Goal: Information Seeking & Learning: Check status

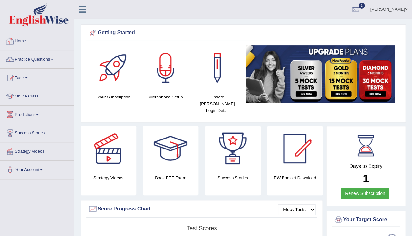
click at [33, 58] on link "Practice Questions" at bounding box center [36, 58] width 73 height 16
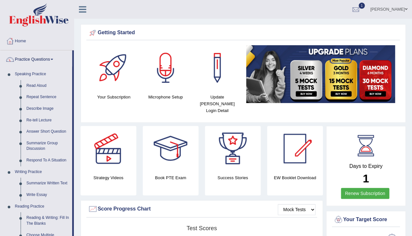
click at [26, 58] on link "Practice Questions" at bounding box center [36, 58] width 72 height 16
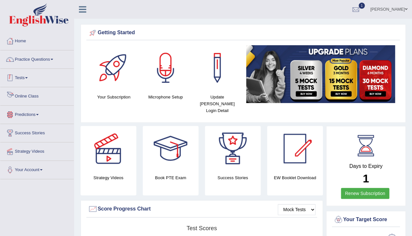
click at [25, 79] on link "Tests" at bounding box center [36, 77] width 73 height 16
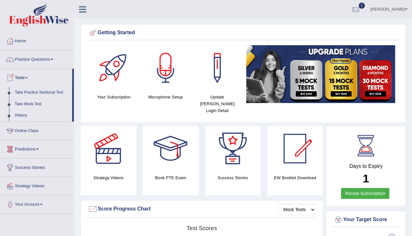
click at [24, 113] on link "History" at bounding box center [42, 116] width 60 height 12
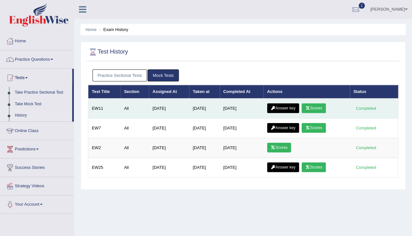
click at [292, 108] on link "Answer key" at bounding box center [283, 108] width 32 height 10
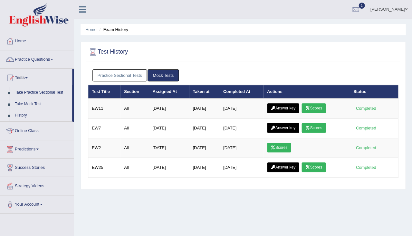
click at [135, 76] on link "Practice Sectional Tests" at bounding box center [120, 75] width 55 height 12
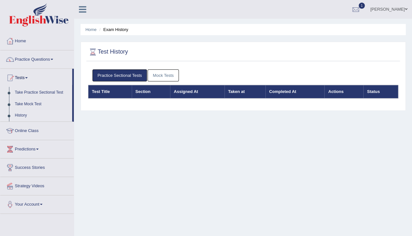
click at [173, 74] on link "Mock Tests" at bounding box center [163, 75] width 31 height 12
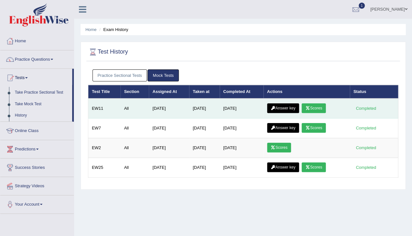
click at [290, 110] on link "Answer key" at bounding box center [283, 108] width 32 height 10
click at [314, 110] on link "Scores" at bounding box center [314, 108] width 24 height 10
click at [283, 105] on link "Answer key" at bounding box center [283, 108] width 32 height 10
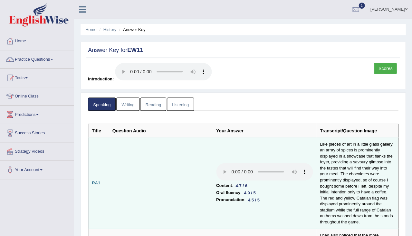
scroll to position [36, 0]
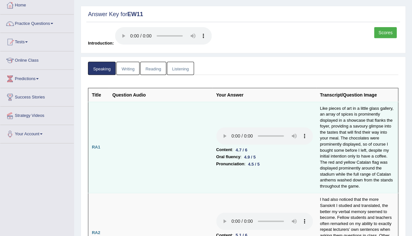
click at [216, 127] on audio at bounding box center [264, 135] width 97 height 17
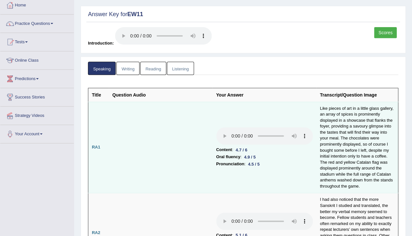
click at [216, 127] on audio at bounding box center [264, 135] width 97 height 17
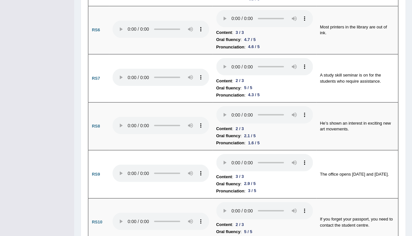
scroll to position [784, 0]
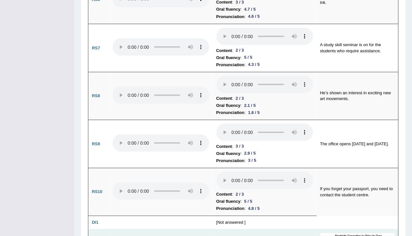
scroll to position [836, 0]
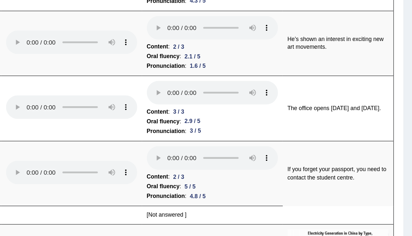
scroll to position [840, 0]
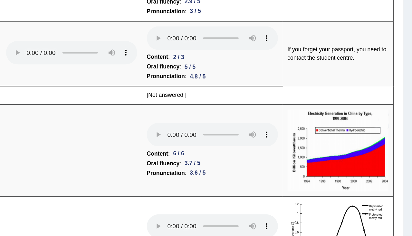
scroll to position [911, 0]
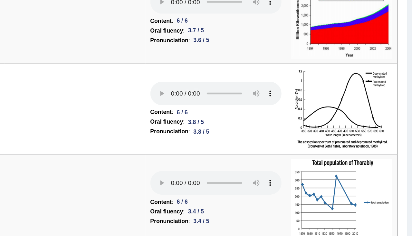
scroll to position [1012, 0]
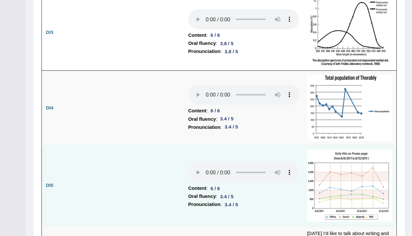
scroll to position [1100, 0]
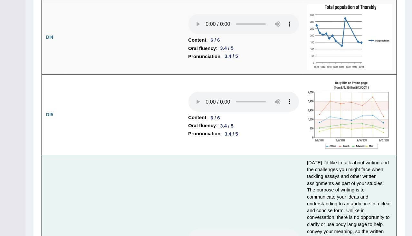
scroll to position [1154, 0]
click at [216, 229] on audio at bounding box center [264, 237] width 97 height 17
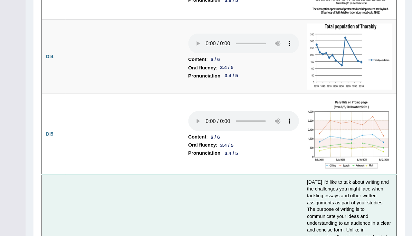
scroll to position [1167, 0]
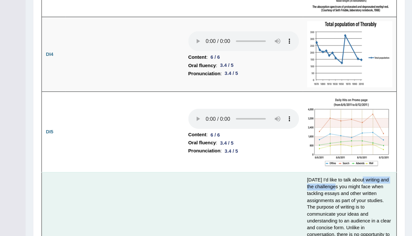
drag, startPoint x: 285, startPoint y: 57, endPoint x: 335, endPoint y: 57, distance: 50.3
click at [335, 152] on td "Today I'd like to talk about writing and the challenges you might face when tac…" at bounding box center [358, 236] width 82 height 169
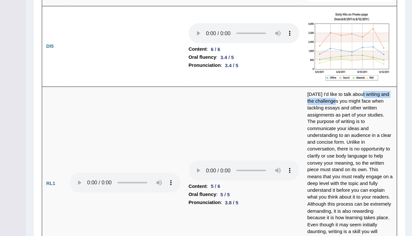
scroll to position [1215, 0]
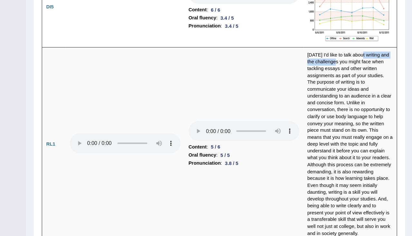
scroll to position [1249, 0]
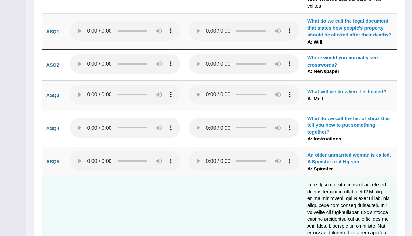
scroll to position [1646, 0]
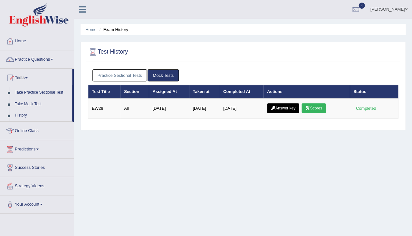
click at [135, 75] on link "Practice Sectional Tests" at bounding box center [120, 75] width 55 height 12
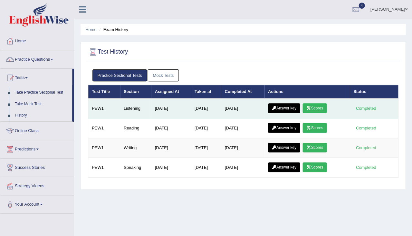
click at [289, 107] on link "Answer key" at bounding box center [284, 108] width 32 height 10
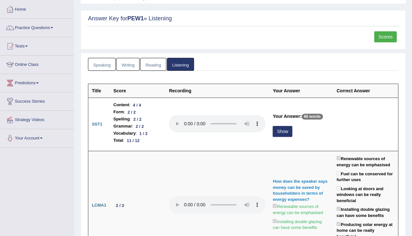
scroll to position [33, 0]
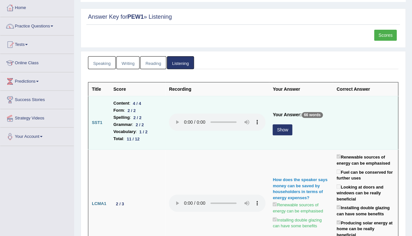
click at [273, 125] on button "Show" at bounding box center [283, 129] width 20 height 11
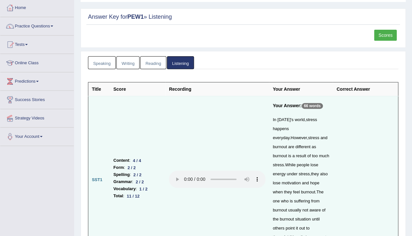
scroll to position [108, 0]
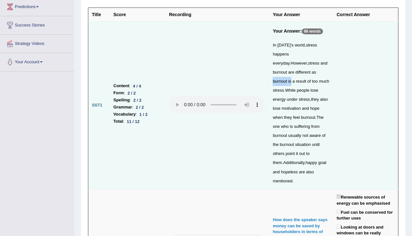
drag, startPoint x: 304, startPoint y: 62, endPoint x: 325, endPoint y: 61, distance: 21.0
click at [325, 61] on td "Your Answer: 66 words In today ' s world , stress happens everyday . However , …" at bounding box center [301, 105] width 64 height 167
drag, startPoint x: 295, startPoint y: 98, endPoint x: 309, endPoint y: 98, distance: 14.2
click at [310, 98] on div "In today ' s world , stress happens everyday . However , stress and burnout are…" at bounding box center [301, 113] width 57 height 144
drag, startPoint x: 301, startPoint y: 116, endPoint x: 324, endPoint y: 115, distance: 23.2
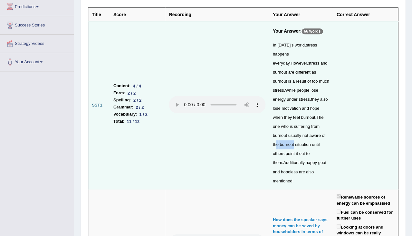
click at [324, 115] on td "Your Answer: 66 words In today ' s world , stress happens everyday . However , …" at bounding box center [301, 105] width 64 height 167
drag, startPoint x: 297, startPoint y: 96, endPoint x: 318, endPoint y: 96, distance: 20.6
click at [318, 96] on div "In today ' s world , stress happens everyday . However , stress and burnout are…" at bounding box center [301, 113] width 57 height 144
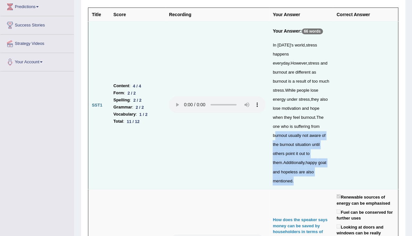
drag, startPoint x: 311, startPoint y: 104, endPoint x: 335, endPoint y: 105, distance: 24.5
click at [335, 105] on tr "SST1 Content : 4 / 4 Form : 2 / 2 Spelling : 2 / 2 Grammar : 2 / 2 Vocabulary :…" at bounding box center [243, 105] width 310 height 167
drag, startPoint x: 321, startPoint y: 113, endPoint x: 311, endPoint y: 113, distance: 9.3
click at [320, 113] on div "In today ' s world , stress happens everyday . However , stress and burnout are…" at bounding box center [301, 113] width 57 height 144
drag, startPoint x: 301, startPoint y: 113, endPoint x: 332, endPoint y: 115, distance: 31.0
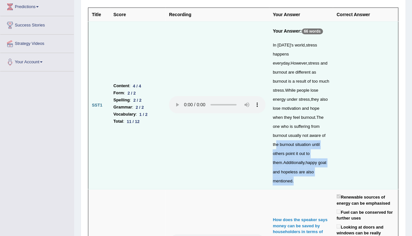
click at [332, 115] on tr "SST1 Content : 4 / 4 Form : 2 / 2 Spelling : 2 / 2 Grammar : 2 / 2 Vocabulary :…" at bounding box center [243, 105] width 310 height 167
click at [333, 115] on td at bounding box center [365, 105] width 65 height 167
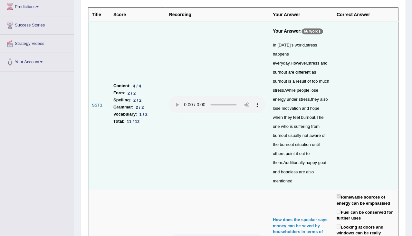
click at [298, 51] on div "In today ' s world , stress happens everyday . However , stress and burnout are…" at bounding box center [301, 113] width 57 height 144
drag, startPoint x: 290, startPoint y: 42, endPoint x: 300, endPoint y: 42, distance: 10.6
click at [300, 42] on div "In today ' s world , stress happens everyday . However , stress and burnout are…" at bounding box center [301, 113] width 57 height 144
drag, startPoint x: 295, startPoint y: 50, endPoint x: 313, endPoint y: 50, distance: 18.1
click at [314, 50] on div "In today ' s world , stress happens everyday . However , stress and burnout are…" at bounding box center [301, 113] width 57 height 144
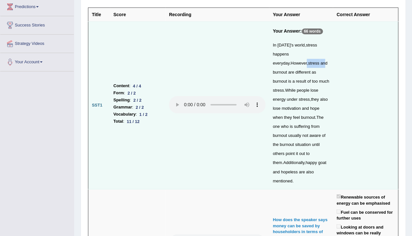
drag, startPoint x: 297, startPoint y: 70, endPoint x: 311, endPoint y: 70, distance: 14.8
click at [311, 70] on div "In today ' s world , stress happens everyday . However , stress and burnout are…" at bounding box center [301, 113] width 57 height 144
drag, startPoint x: 309, startPoint y: 78, endPoint x: 321, endPoint y: 81, distance: 12.9
click at [321, 81] on div "In today ' s world , stress happens everyday . However , stress and burnout are…" at bounding box center [301, 113] width 57 height 144
click at [214, 132] on td at bounding box center [217, 105] width 104 height 167
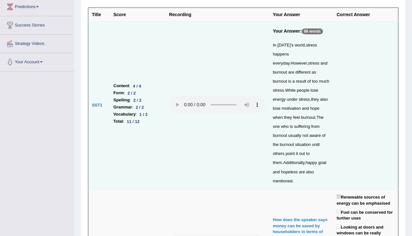
drag, startPoint x: 138, startPoint y: 92, endPoint x: 159, endPoint y: 93, distance: 21.0
click at [159, 111] on li "Vocabulary : 1 / 2" at bounding box center [137, 114] width 49 height 7
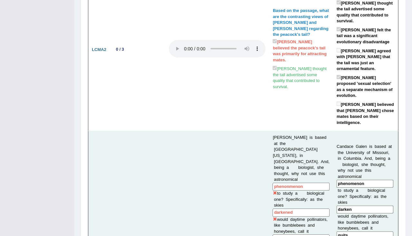
scroll to position [429, 0]
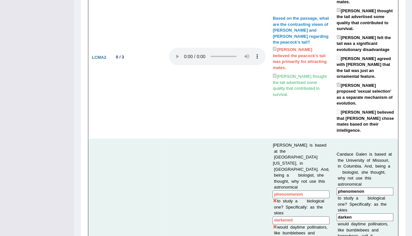
drag, startPoint x: 262, startPoint y: 83, endPoint x: 298, endPoint y: 85, distance: 36.5
click at [298, 190] on input "phenonmenon" at bounding box center [301, 194] width 57 height 8
drag, startPoint x: 259, startPoint y: 99, endPoint x: 288, endPoint y: 101, distance: 28.8
click at [288, 216] on input "darkened" at bounding box center [301, 220] width 57 height 8
drag, startPoint x: 261, startPoint y: 124, endPoint x: 294, endPoint y: 133, distance: 33.4
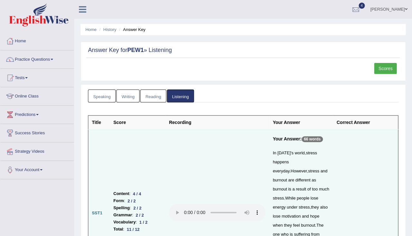
scroll to position [0, 0]
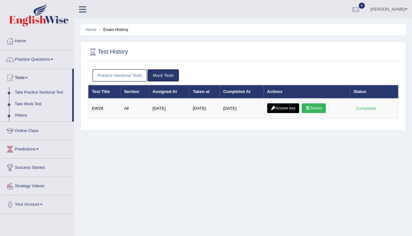
click at [122, 79] on link "Practice Sectional Tests" at bounding box center [120, 75] width 55 height 12
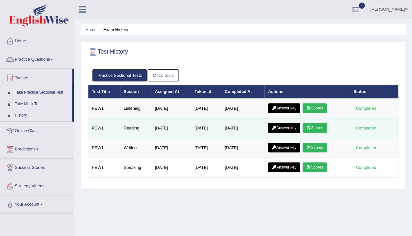
click at [295, 127] on link "Answer key" at bounding box center [284, 128] width 32 height 10
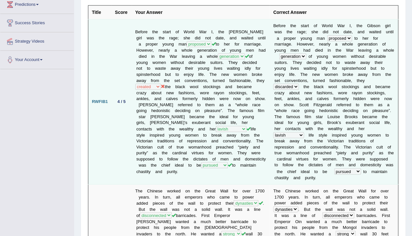
scroll to position [111, 0]
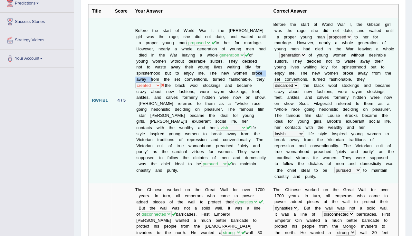
drag, startPoint x: 204, startPoint y: 72, endPoint x: 232, endPoint y: 73, distance: 28.0
click at [233, 73] on td "Before the start of World War I, the Gibson girl was the rage; she did not date…" at bounding box center [201, 100] width 138 height 165
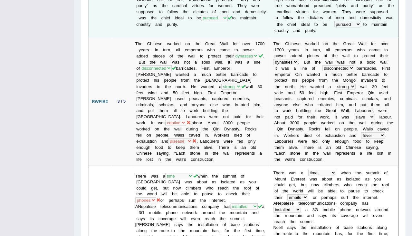
scroll to position [266, 0]
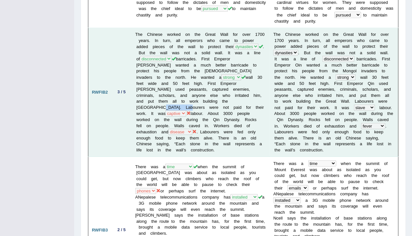
drag, startPoint x: 210, startPoint y: 94, endPoint x: 234, endPoint y: 94, distance: 23.9
click at [235, 94] on td "The Chinese worked on the Great Wall for over 1700 years. In turn, all emperors…" at bounding box center [201, 92] width 138 height 129
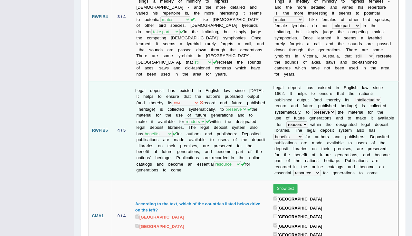
scroll to position [623, 0]
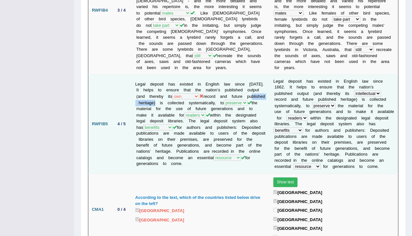
drag, startPoint x: 152, startPoint y: 82, endPoint x: 188, endPoint y: 82, distance: 35.8
click at [189, 82] on td "Legal deposit has existed in English law since 1662. It helps to ensure that th…" at bounding box center [201, 123] width 138 height 99
drag, startPoint x: 135, startPoint y: 62, endPoint x: 165, endPoint y: 63, distance: 30.0
click at [165, 74] on td "Legal deposit has existed in English law since 1662. It helps to ensure that th…" at bounding box center [201, 123] width 138 height 99
drag, startPoint x: 207, startPoint y: 62, endPoint x: 233, endPoint y: 65, distance: 26.6
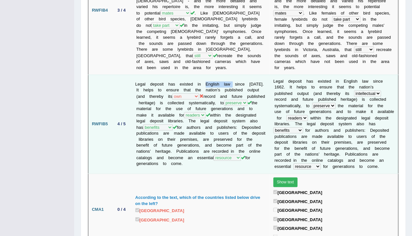
click at [233, 74] on td "Legal deposit has existed in English law since 1662. It helps to ensure that th…" at bounding box center [201, 123] width 138 height 99
drag, startPoint x: 195, startPoint y: 82, endPoint x: 250, endPoint y: 83, distance: 55.1
click at [250, 83] on td "Legal deposit has existed in English law since 1662. It helps to ensure that th…" at bounding box center [201, 123] width 138 height 99
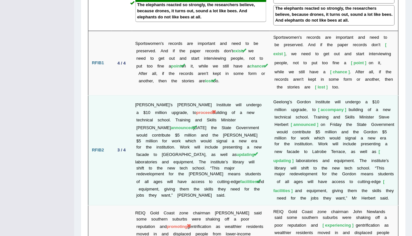
scroll to position [1119, 0]
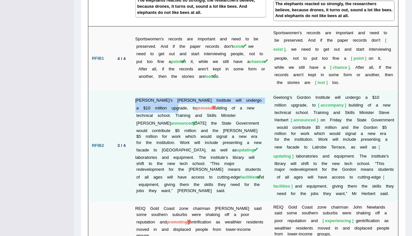
drag, startPoint x: 164, startPoint y: 59, endPoint x: 184, endPoint y: 59, distance: 20.0
click at [196, 105] on span "proceed" at bounding box center [204, 107] width 16 height 5
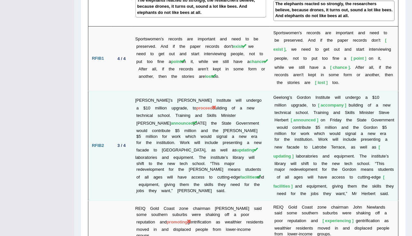
click at [161, 91] on td "Geelong’s Gordon Institute will undergo a $10 million upgrade, to proceed build…" at bounding box center [201, 146] width 138 height 110
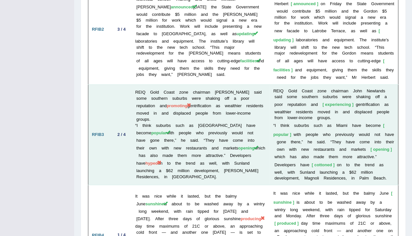
scroll to position [1244, 0]
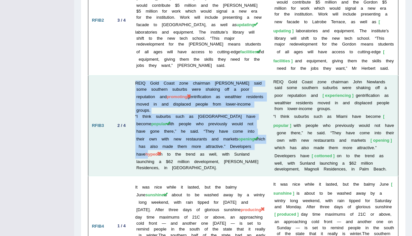
drag, startPoint x: 138, startPoint y: 99, endPoint x: 150, endPoint y: 99, distance: 11.9
click at [150, 151] on span "hyped" at bounding box center [151, 153] width 12 height 5
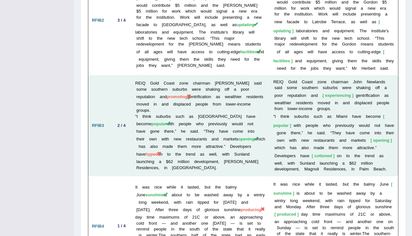
click at [157, 119] on td "REIQ Gold Coast zone chairman John Newlands said some southern suburbs were sha…" at bounding box center [201, 125] width 138 height 101
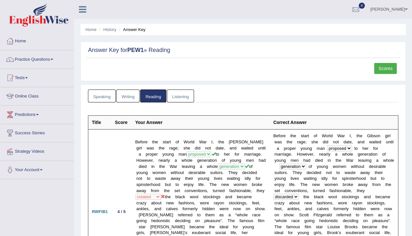
scroll to position [0, 0]
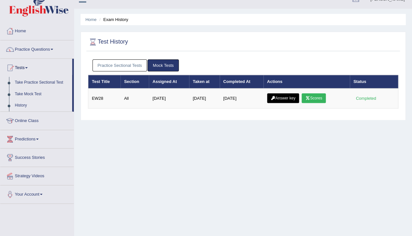
click at [140, 66] on link "Practice Sectional Tests" at bounding box center [120, 65] width 55 height 12
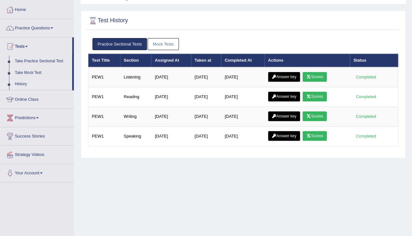
scroll to position [31, 0]
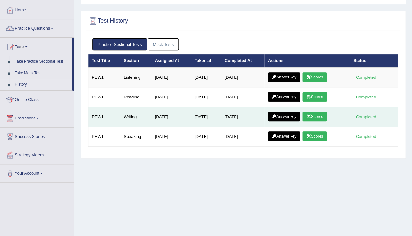
click at [290, 114] on link "Answer key" at bounding box center [284, 117] width 32 height 10
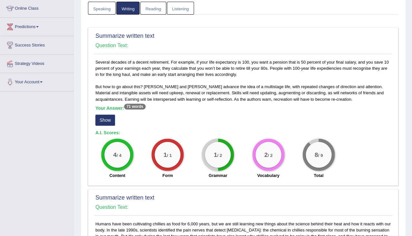
scroll to position [86, 0]
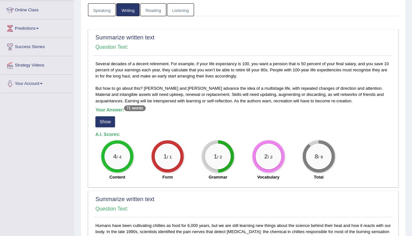
click at [105, 118] on button "Show" at bounding box center [105, 121] width 20 height 11
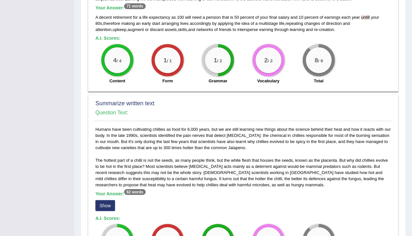
scroll to position [194, 0]
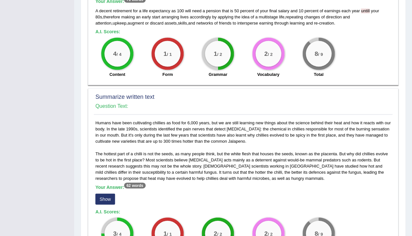
click at [109, 194] on button "Show" at bounding box center [105, 198] width 20 height 11
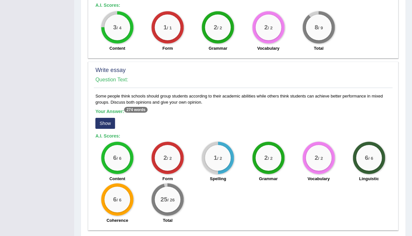
scroll to position [417, 0]
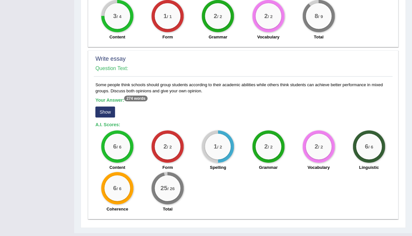
click at [108, 106] on button "Show" at bounding box center [105, 111] width 20 height 11
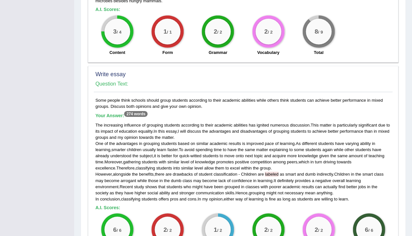
scroll to position [408, 0]
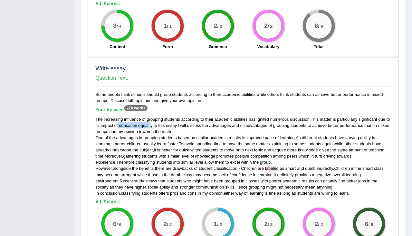
drag, startPoint x: 123, startPoint y: 112, endPoint x: 157, endPoint y: 114, distance: 34.2
click at [157, 116] on div "The increasing influence of grouping students according to their academic abili…" at bounding box center [243, 156] width 296 height 80
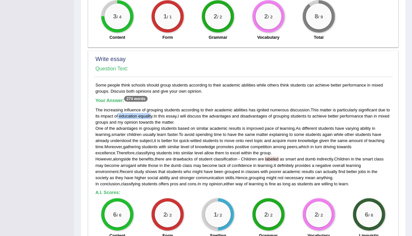
scroll to position [423, 0]
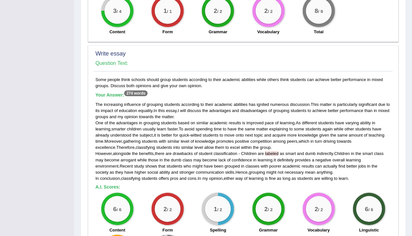
click at [123, 114] on span "my" at bounding box center [120, 116] width 5 height 5
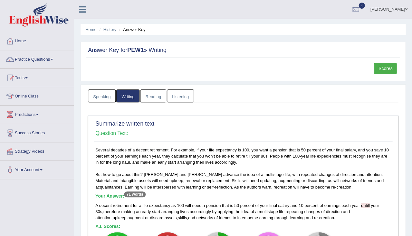
scroll to position [0, 0]
click at [154, 89] on link "Reading" at bounding box center [153, 95] width 26 height 13
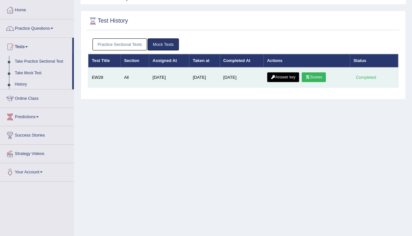
scroll to position [31, 0]
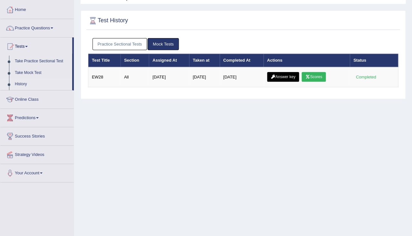
click at [138, 47] on link "Practice Sectional Tests" at bounding box center [120, 44] width 55 height 12
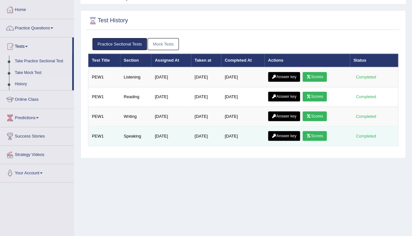
click at [289, 138] on link "Answer key" at bounding box center [284, 136] width 32 height 10
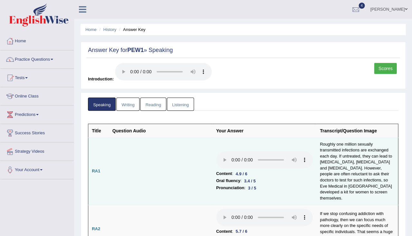
click at [216, 151] on audio at bounding box center [264, 159] width 97 height 17
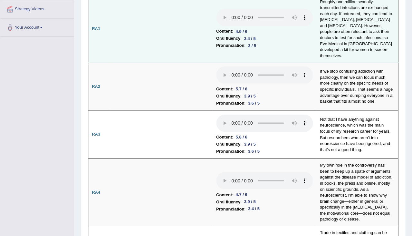
scroll to position [142, 0]
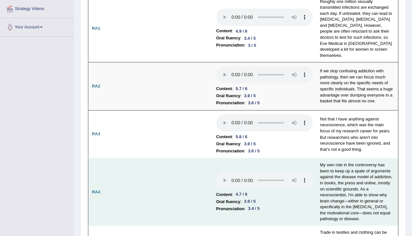
click at [216, 171] on audio at bounding box center [264, 179] width 97 height 17
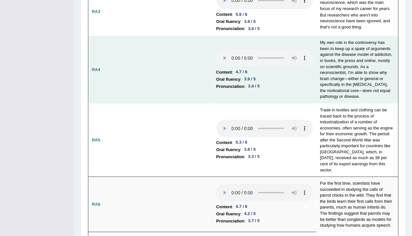
scroll to position [290, 0]
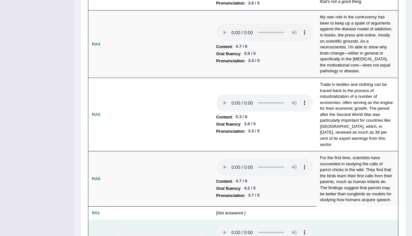
click at [216, 223] on audio at bounding box center [264, 231] width 97 height 17
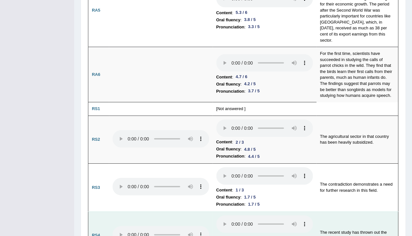
scroll to position [394, 0]
click at [216, 234] on b "Content" at bounding box center [224, 237] width 16 height 7
click at [216, 215] on audio at bounding box center [264, 223] width 97 height 17
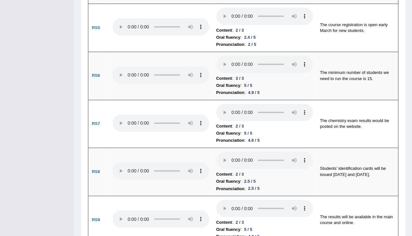
scroll to position [649, 0]
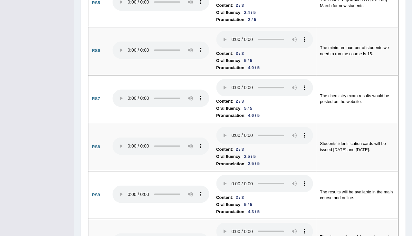
scroll to position [683, 0]
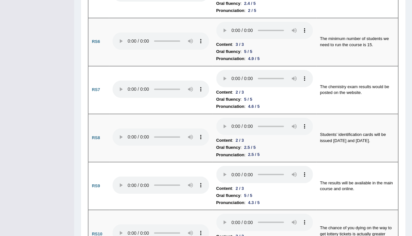
drag, startPoint x: 224, startPoint y: 107, endPoint x: 213, endPoint y: 107, distance: 11.3
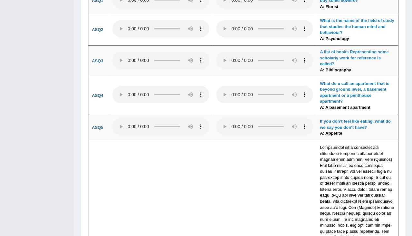
scroll to position [1596, 0]
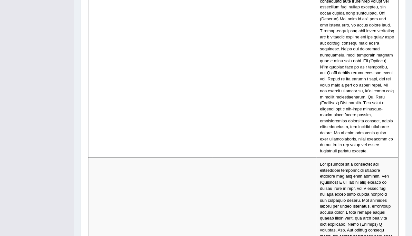
scroll to position [2048, 0]
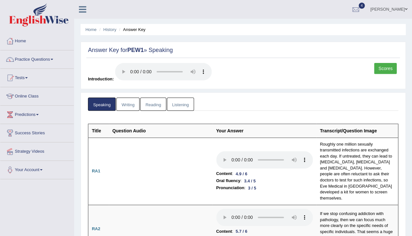
scroll to position [0, 0]
